Goal: Find specific page/section: Find specific page/section

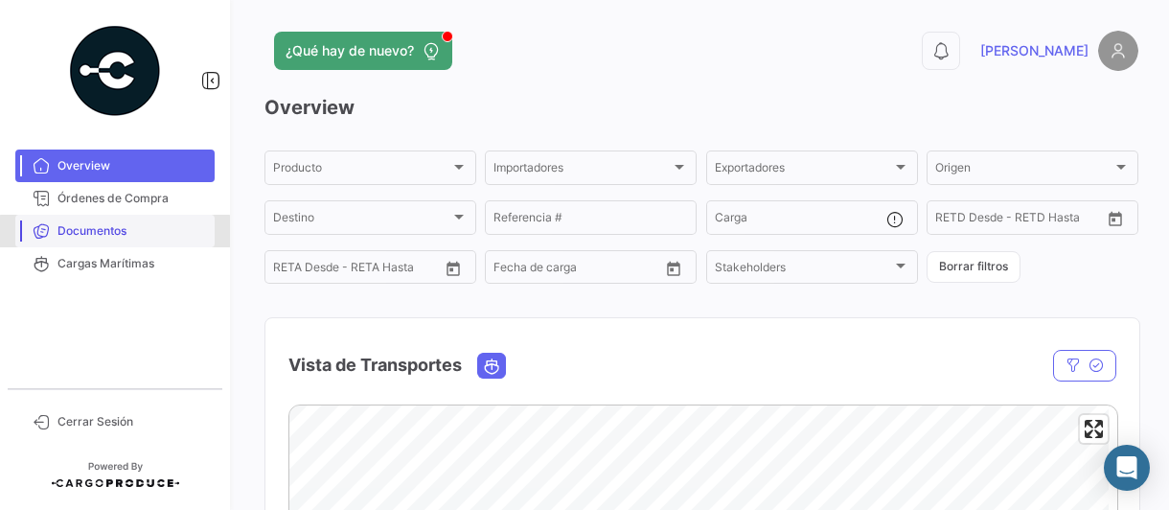
click at [115, 237] on span "Documentos" at bounding box center [131, 230] width 149 height 17
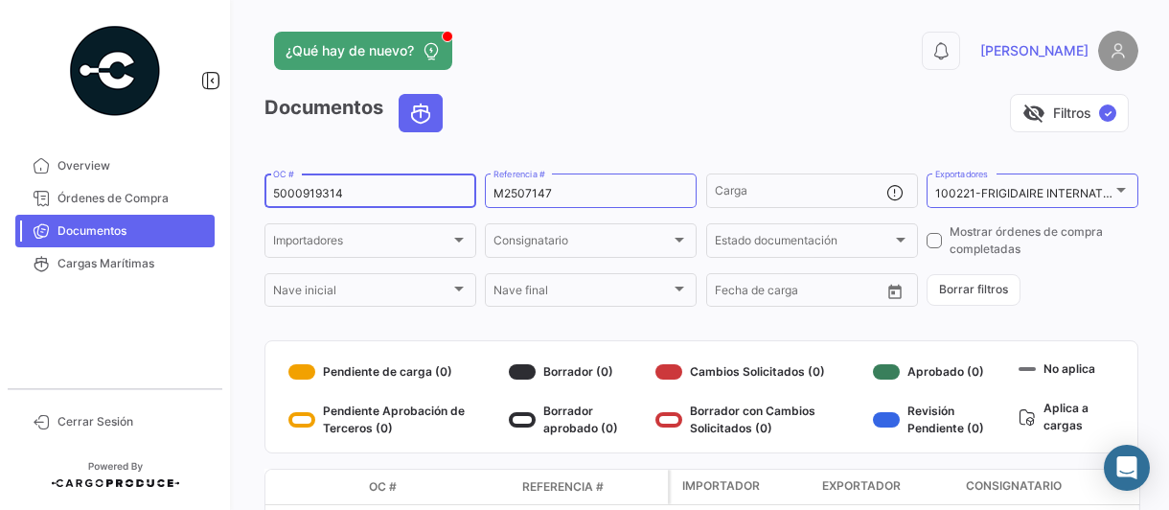
click at [387, 191] on input "5000919314" at bounding box center [370, 193] width 195 height 13
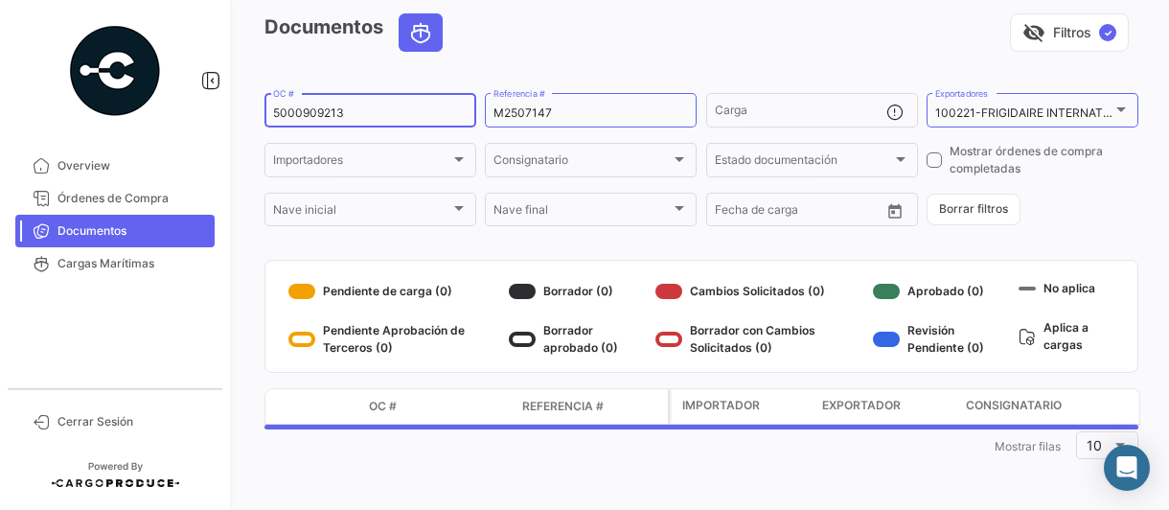
scroll to position [128, 0]
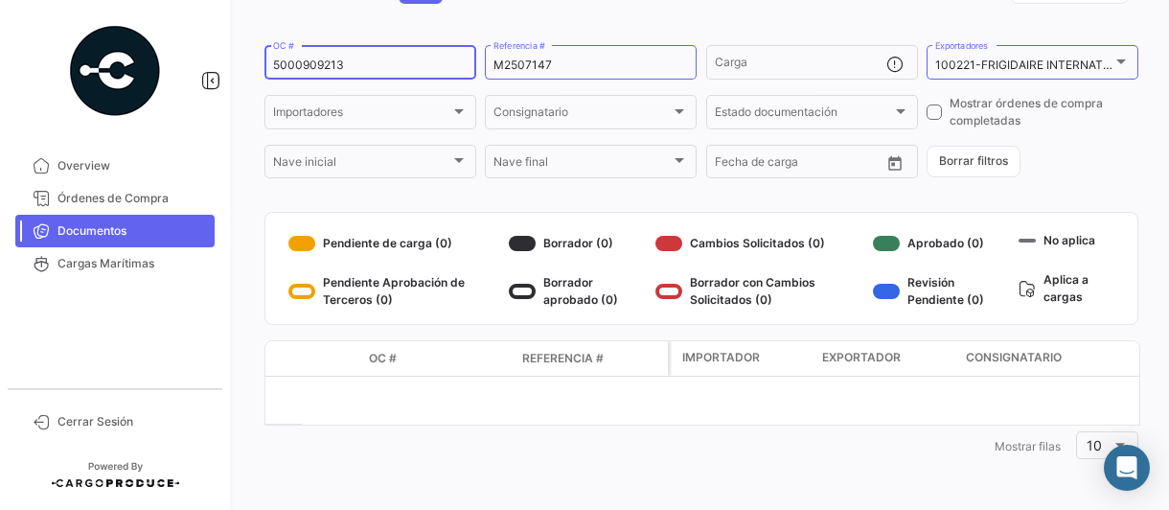
click at [397, 66] on input "5000909213" at bounding box center [370, 64] width 195 height 13
type input "5000913438"
click at [93, 424] on span "Cerrar Sesión" at bounding box center [131, 421] width 149 height 17
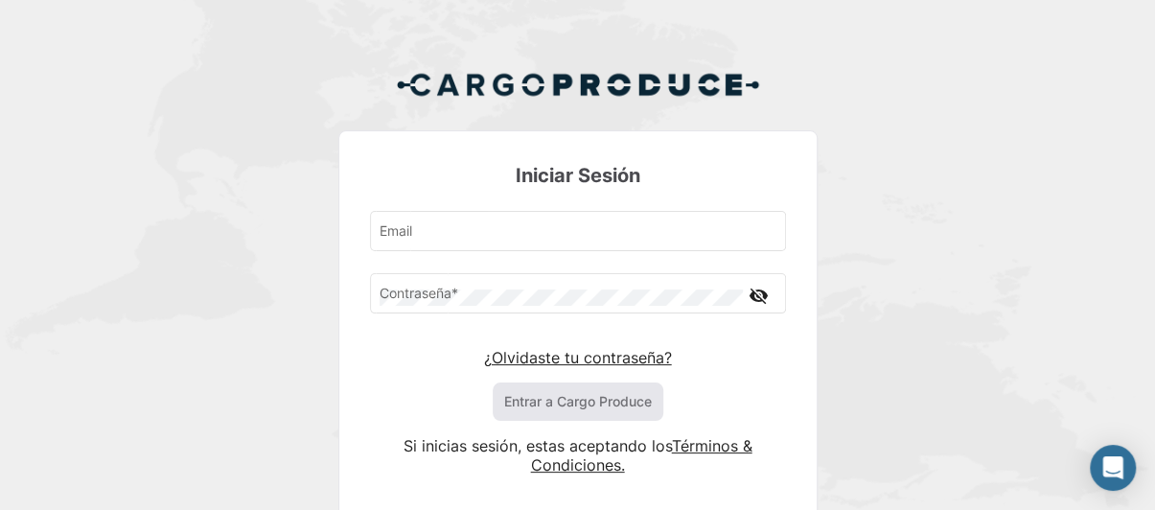
type input "[PERSON_NAME][EMAIL_ADDRESS][PERSON_NAME][DOMAIN_NAME]"
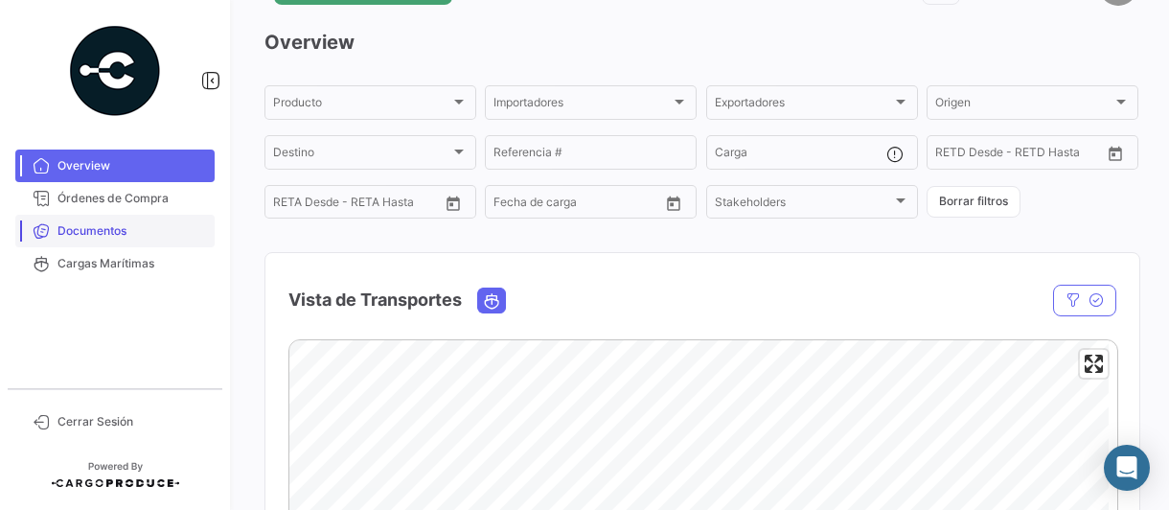
scroll to position [96, 0]
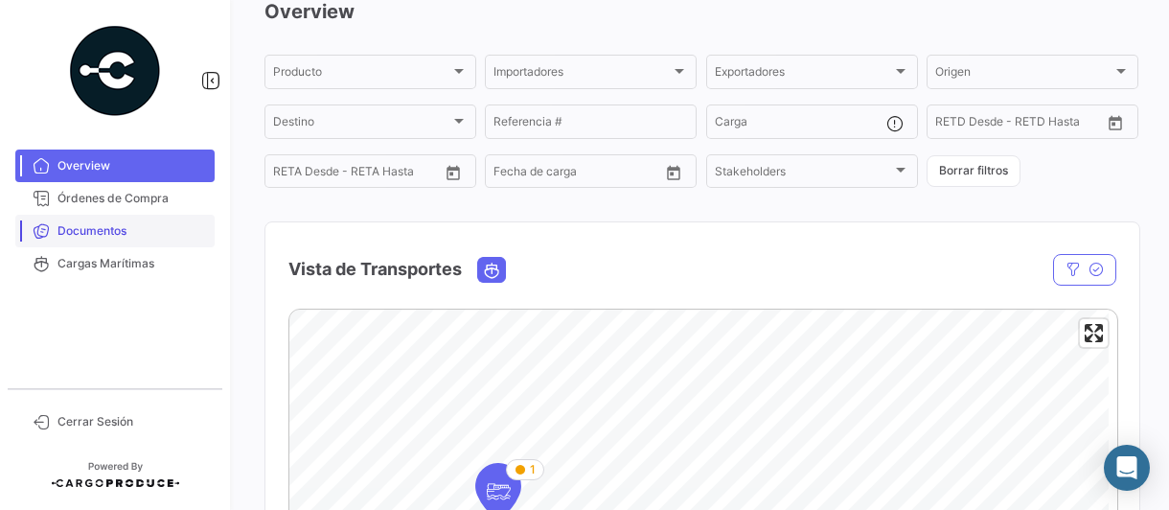
click at [79, 227] on span "Documentos" at bounding box center [131, 230] width 149 height 17
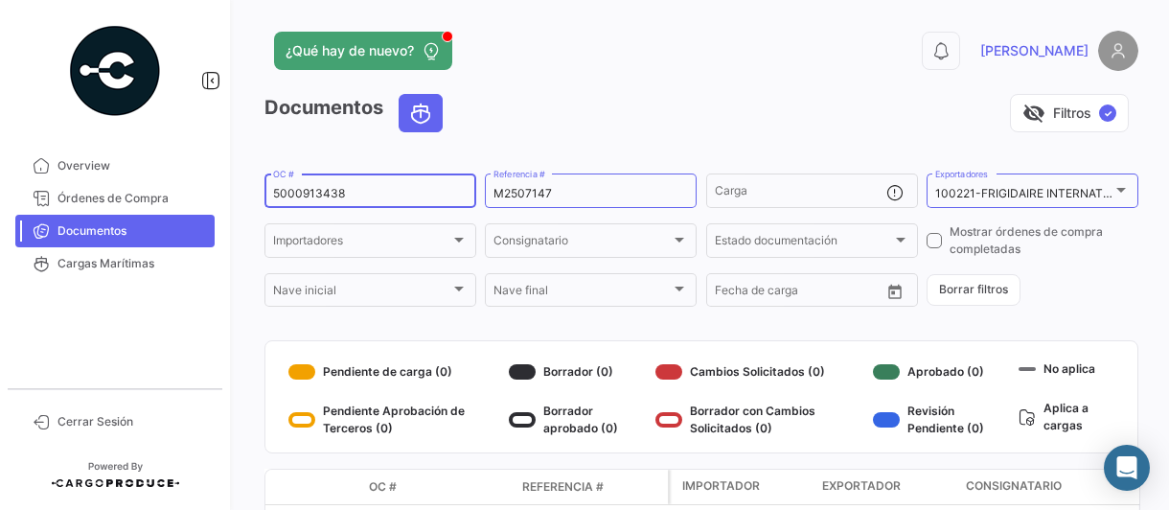
click at [377, 193] on input "5000913438" at bounding box center [370, 193] width 195 height 13
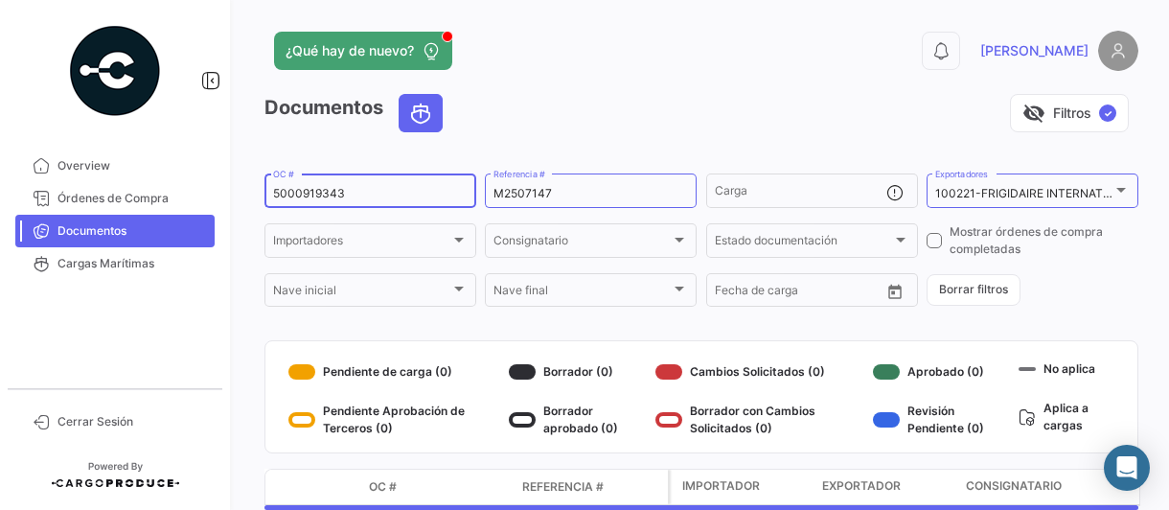
type input "5000919343"
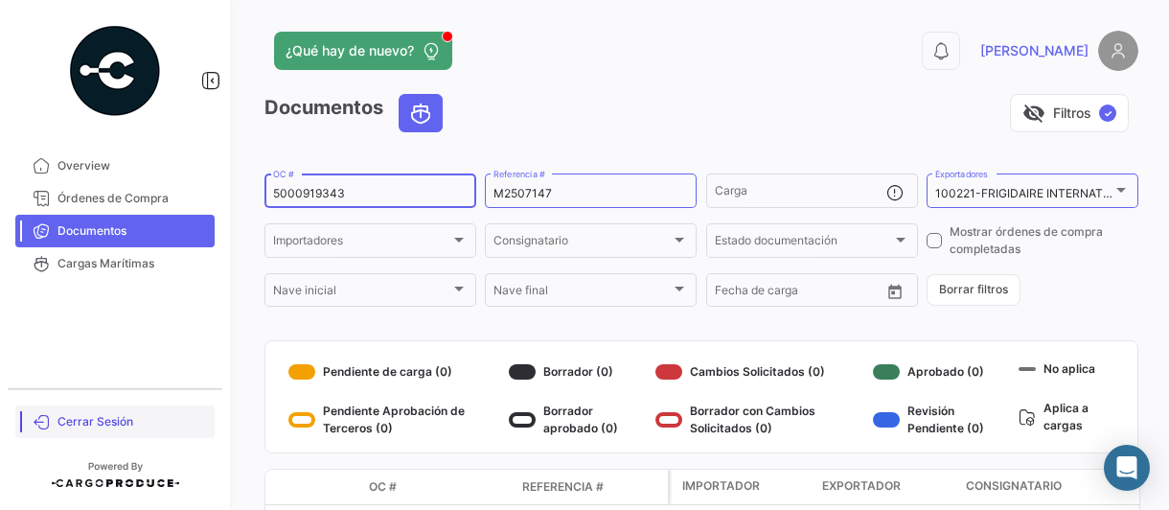
click at [104, 416] on span "Cerrar Sesión" at bounding box center [131, 421] width 149 height 17
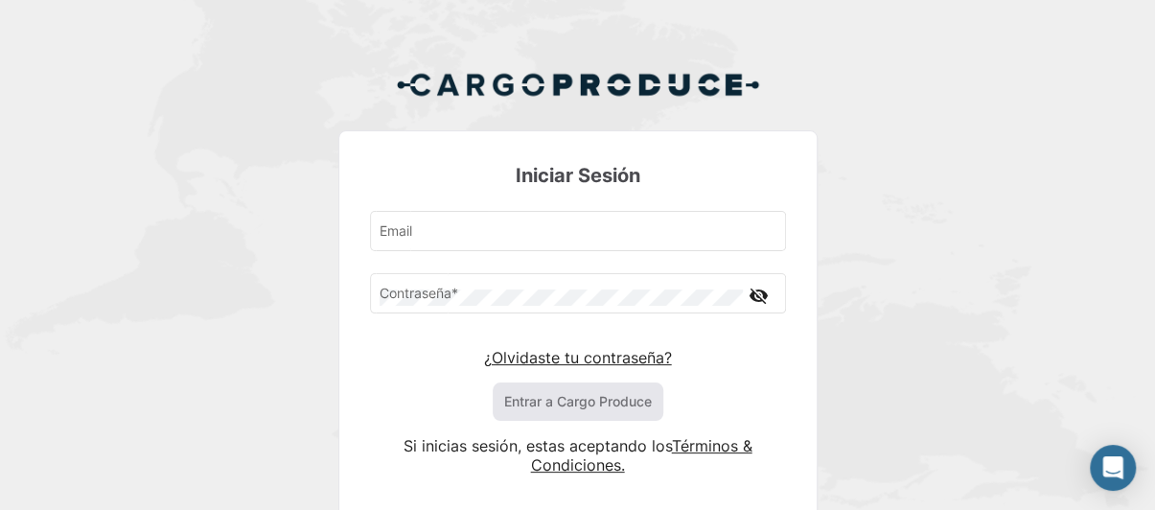
type input "[PERSON_NAME][EMAIL_ADDRESS][PERSON_NAME][DOMAIN_NAME]"
